Goal: Task Accomplishment & Management: Manage account settings

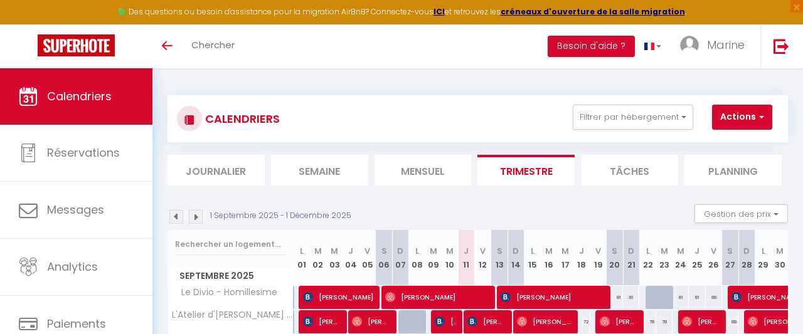
select select
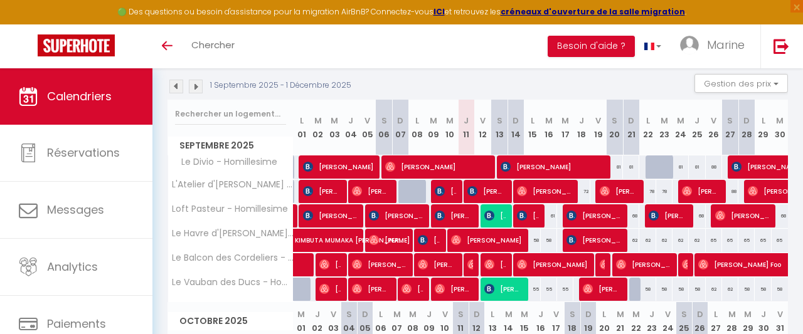
click at [495, 214] on span "[PERSON_NAME]" at bounding box center [495, 216] width 22 height 24
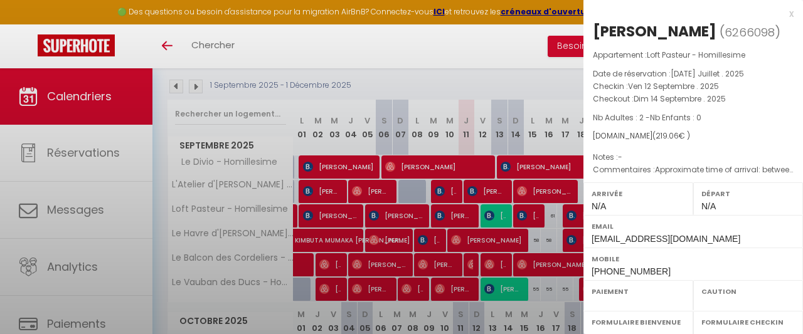
select select "OK"
select select "0"
select select "1"
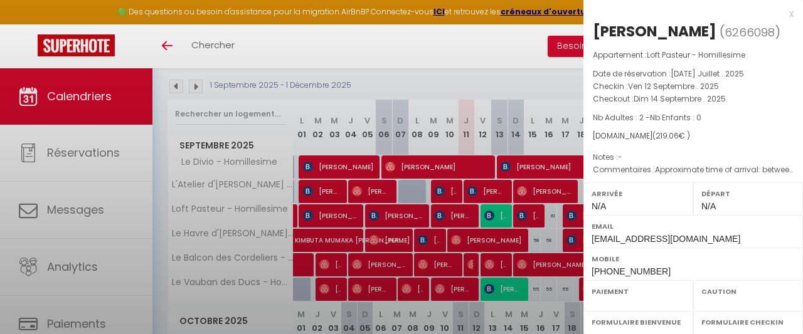
select select
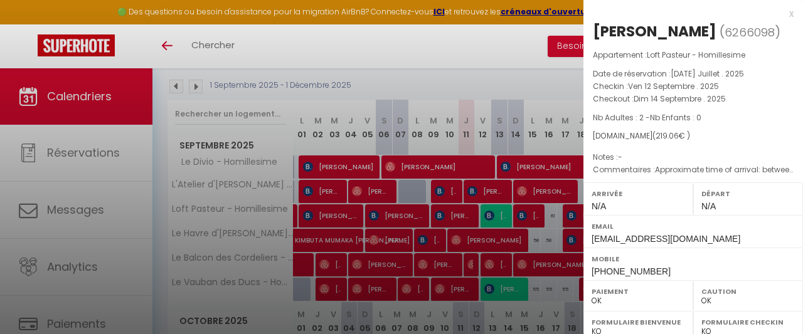
select select "36675"
